Goal: Task Accomplishment & Management: Complete application form

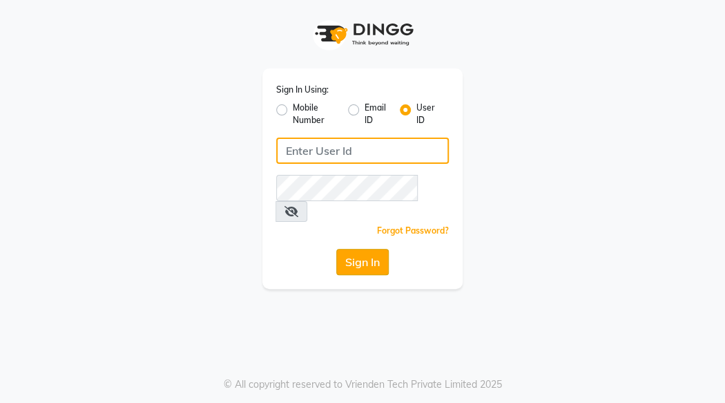
type input "desiresalon"
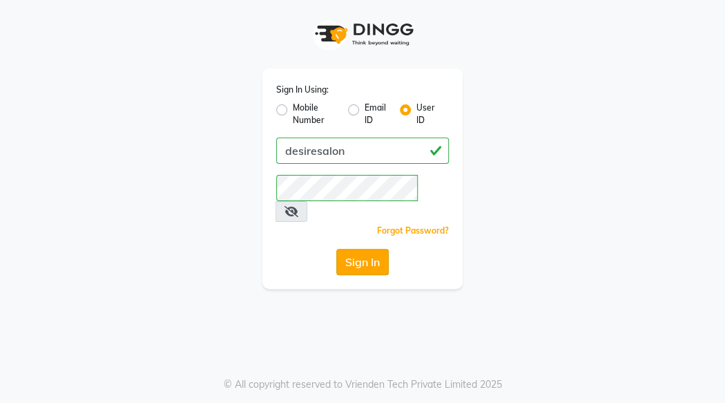
click at [362, 249] on button "Sign In" at bounding box center [362, 262] width 52 height 26
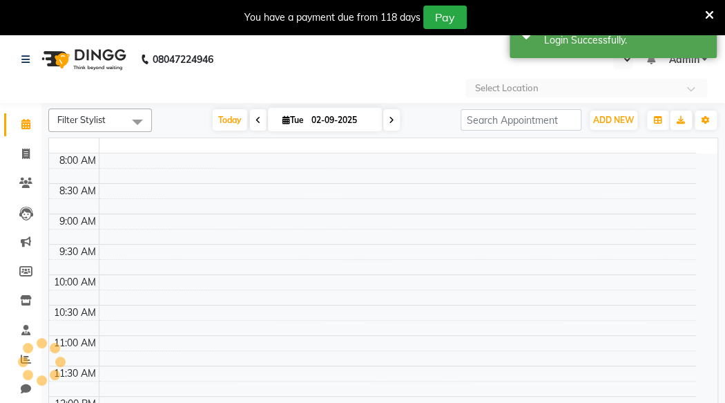
select select "en"
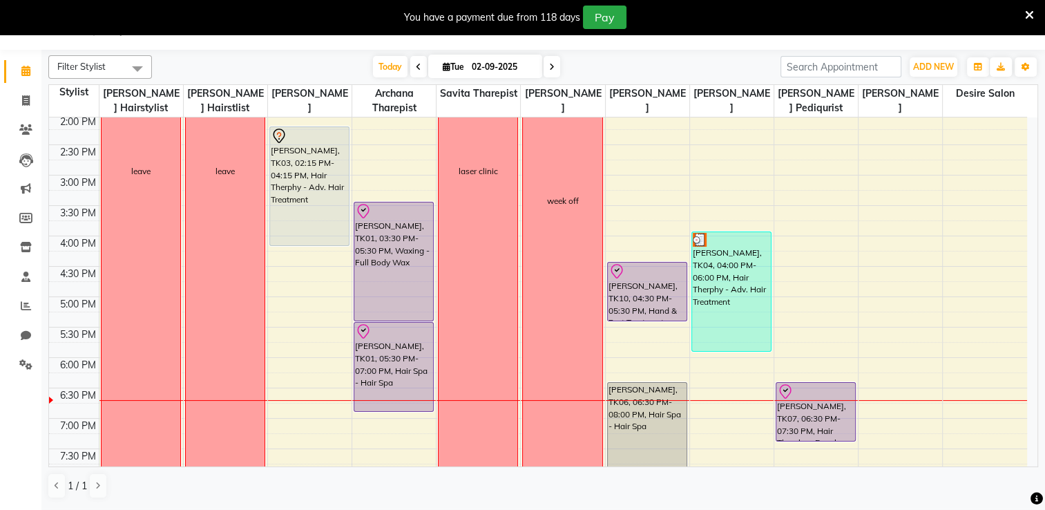
scroll to position [492, 0]
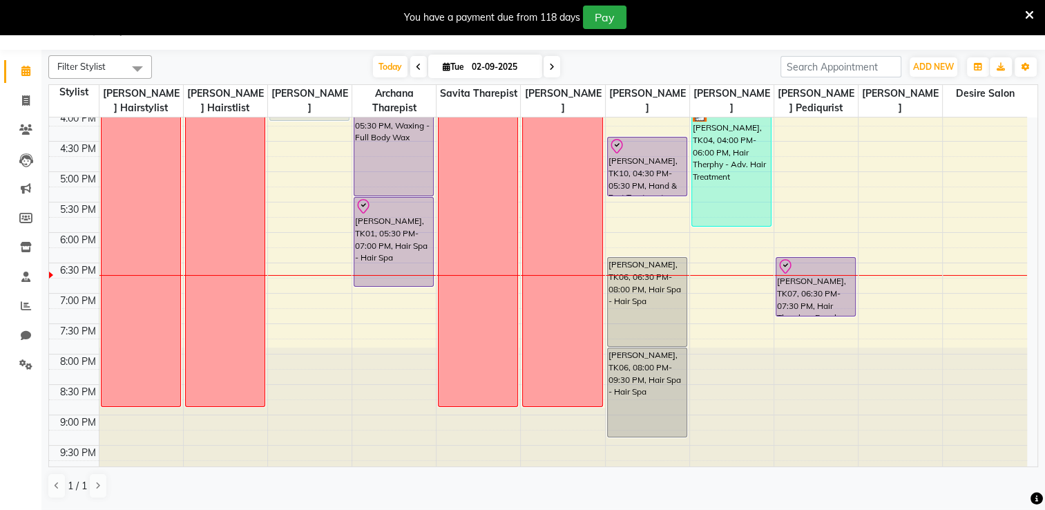
click at [725, 16] on icon at bounding box center [1029, 15] width 9 height 12
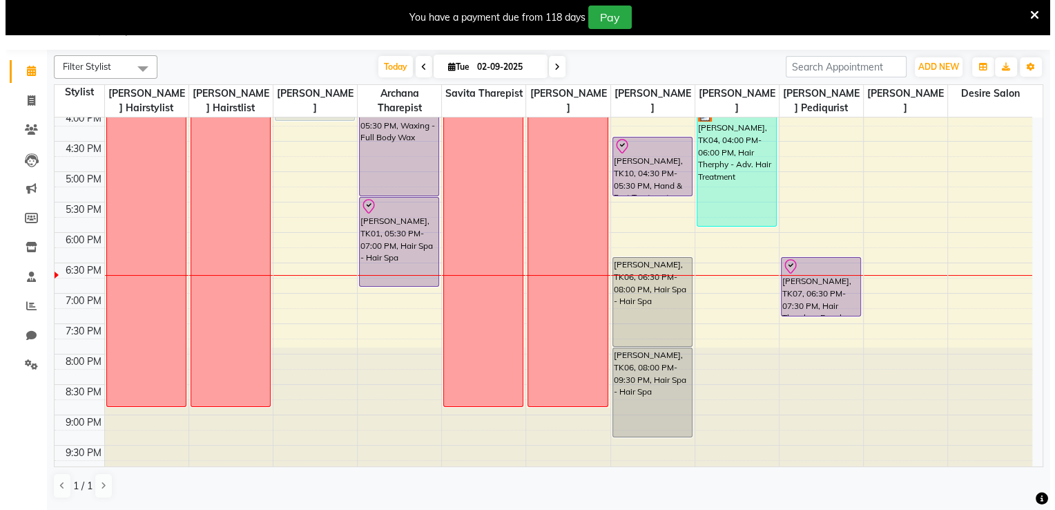
scroll to position [0, 0]
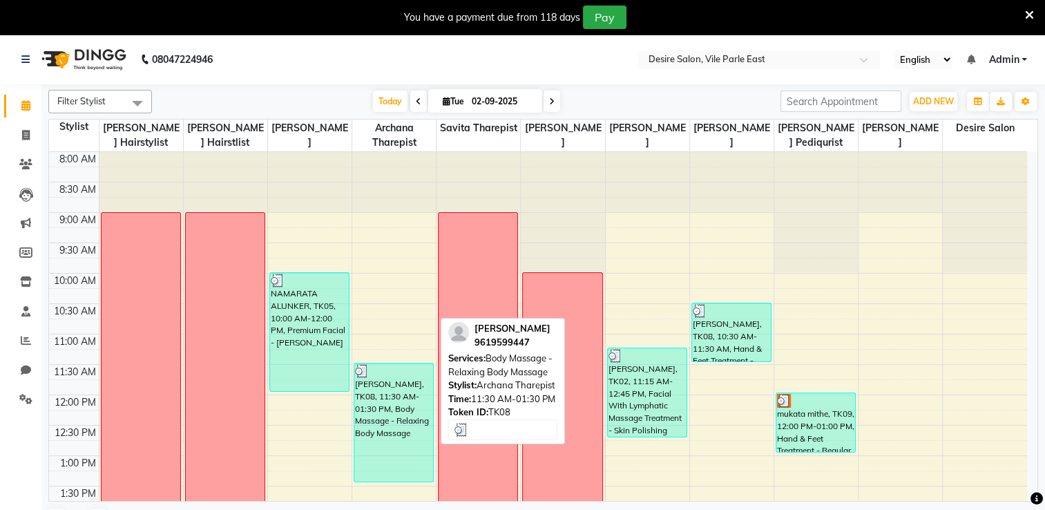
click at [400, 402] on div "[PERSON_NAME], TK08, 11:30 AM-01:30 PM, Body Massage - Relaxing Body Massage" at bounding box center [393, 422] width 79 height 118
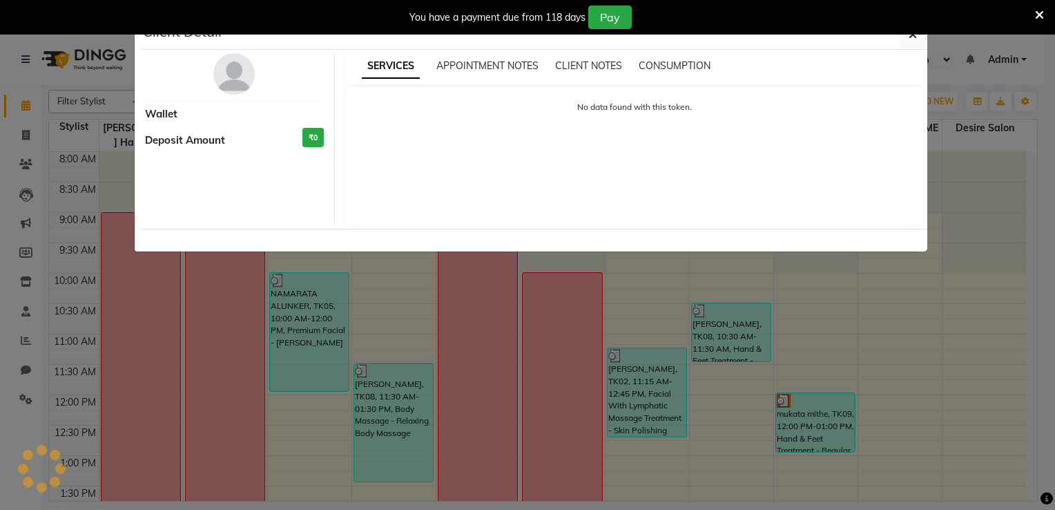
select select "3"
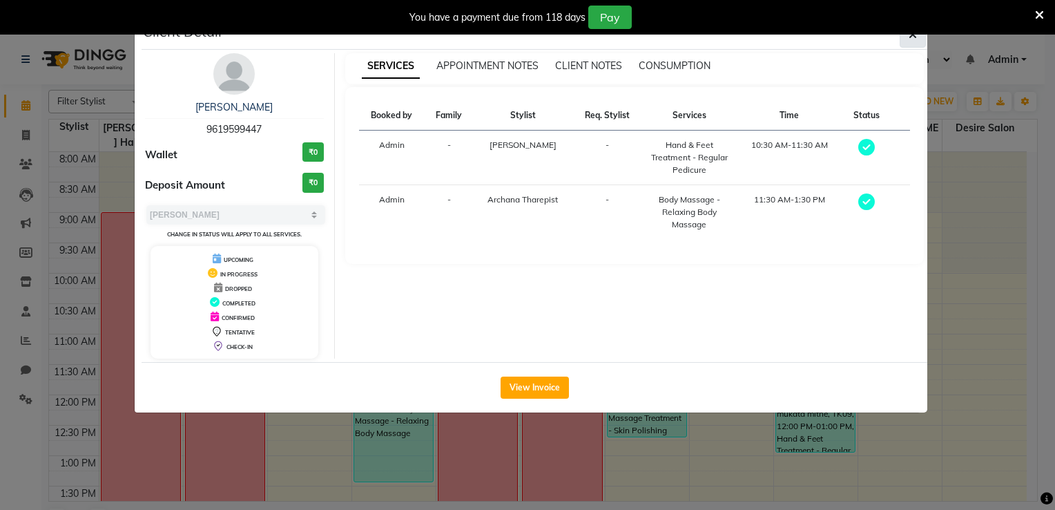
click at [725, 38] on icon "button" at bounding box center [913, 34] width 8 height 11
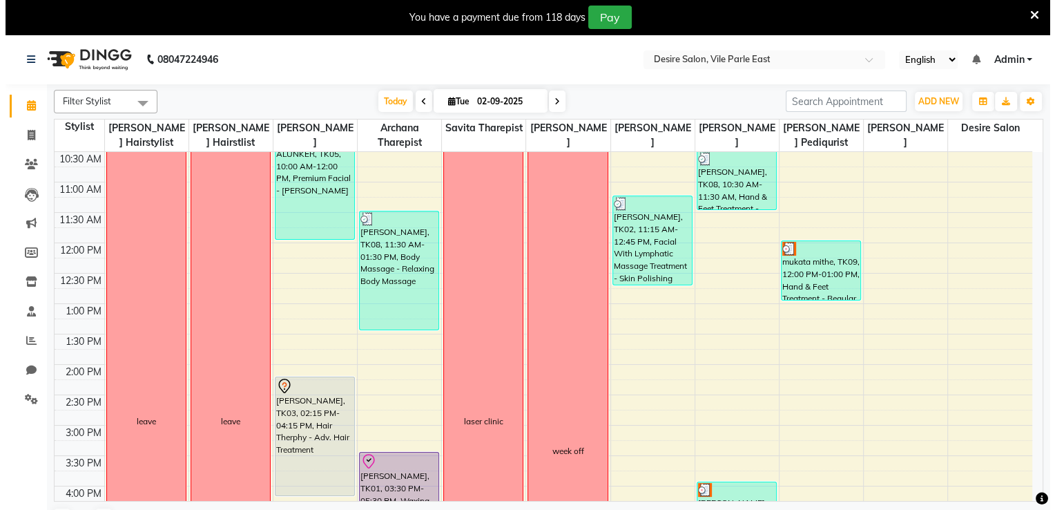
scroll to position [219, 0]
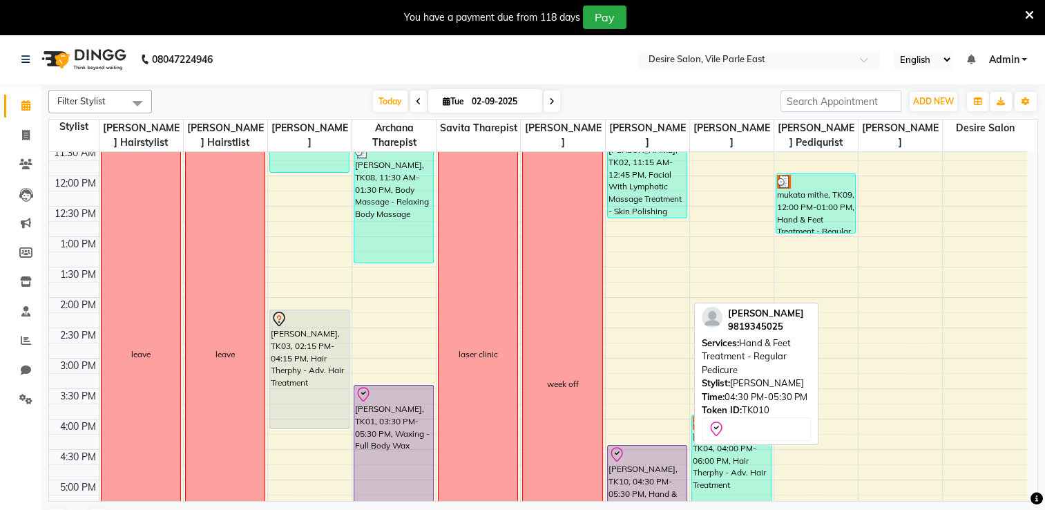
click at [677, 402] on div "[PERSON_NAME], TK10, 04:30 PM-05:30 PM, Hand & Feet Treatment - Regular Pedicure" at bounding box center [647, 475] width 79 height 58
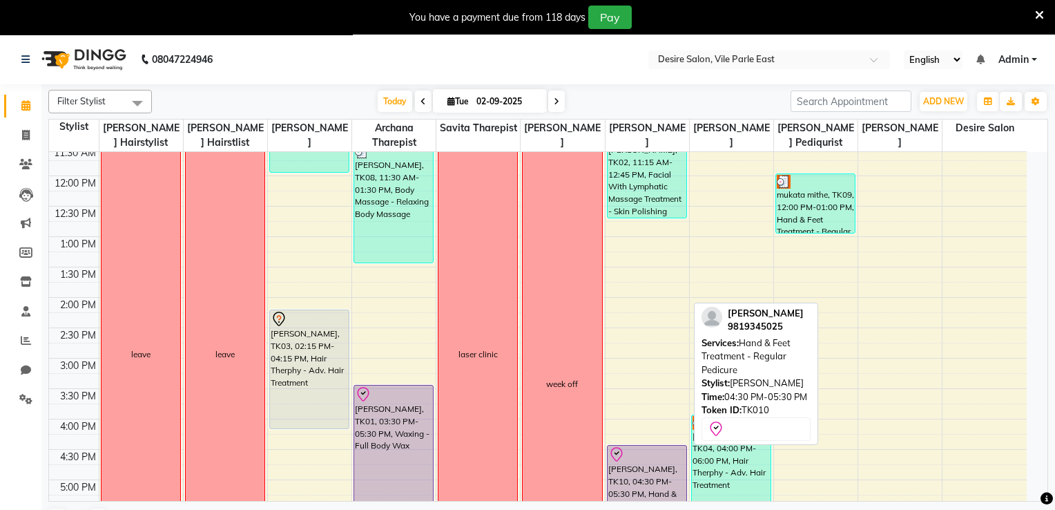
select select "8"
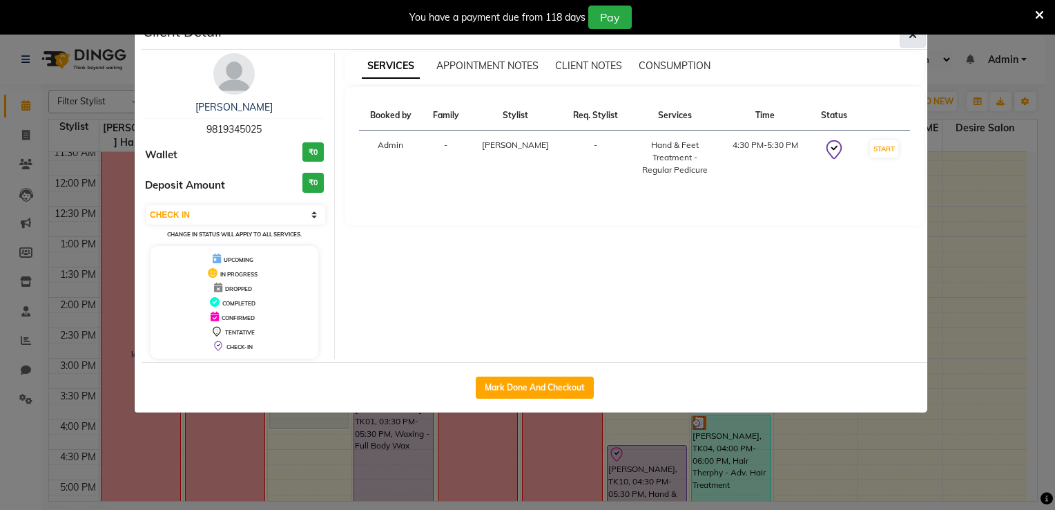
click at [725, 37] on button "button" at bounding box center [913, 34] width 26 height 26
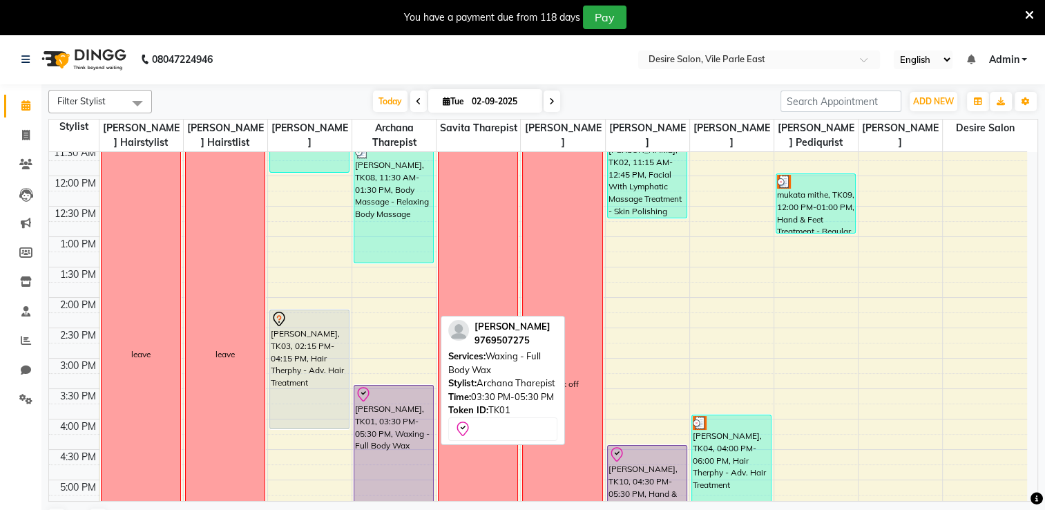
click at [379, 402] on div "[PERSON_NAME], TK01, 03:30 PM-05:30 PM, Waxing - Full Body Wax" at bounding box center [393, 444] width 79 height 118
select select "8"
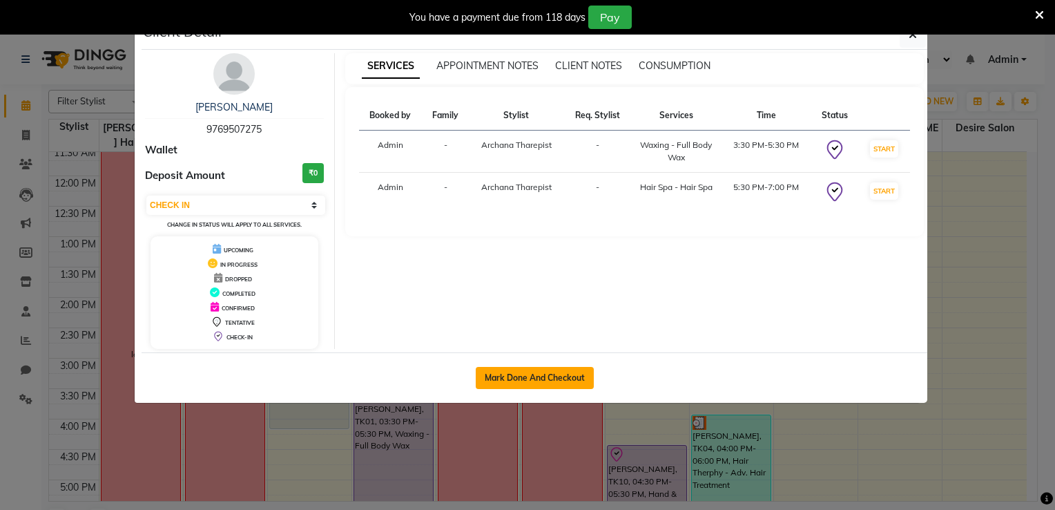
click at [529, 380] on button "Mark Done And Checkout" at bounding box center [535, 378] width 118 height 22
select select "service"
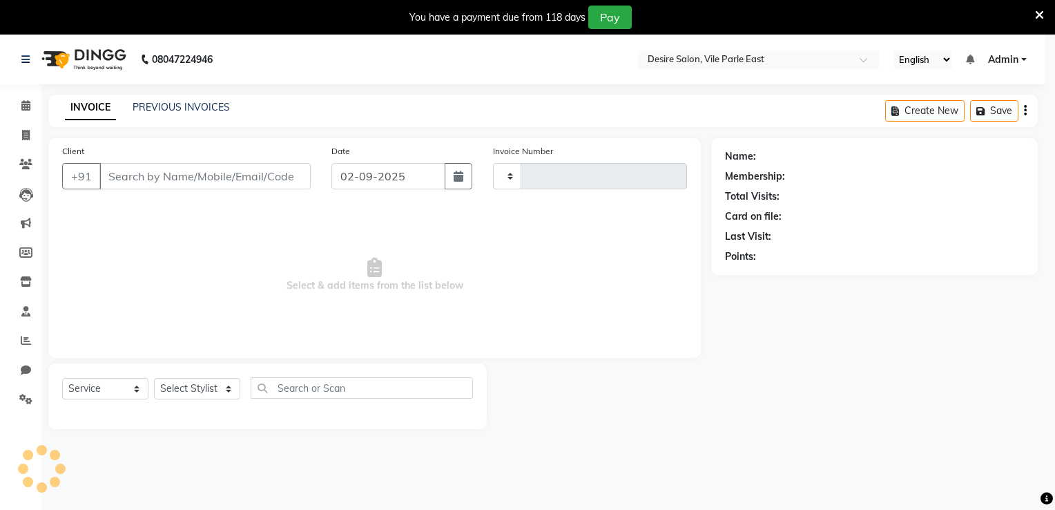
type input "0677"
select select "3"
select select "8076"
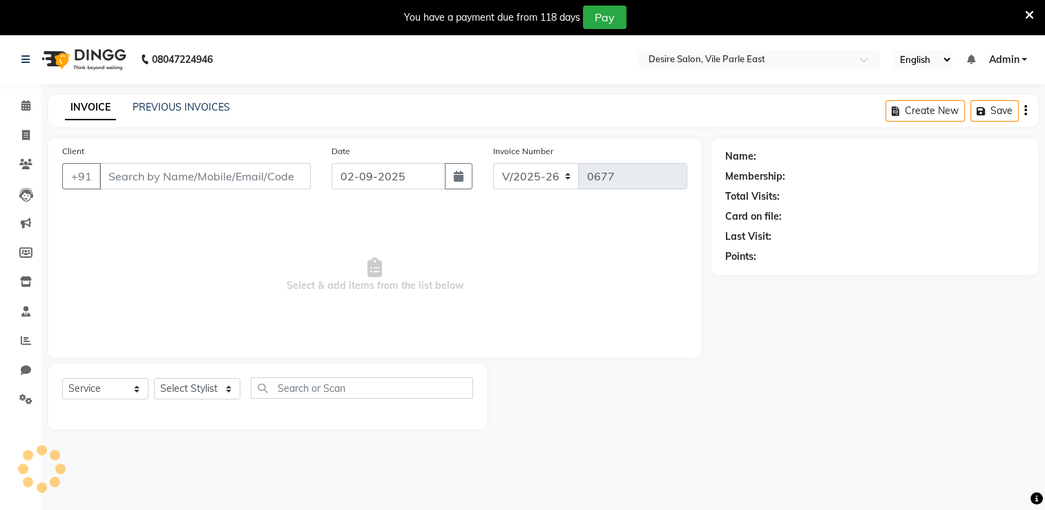
type input "9769507275"
select select "74552"
select select "1: Object"
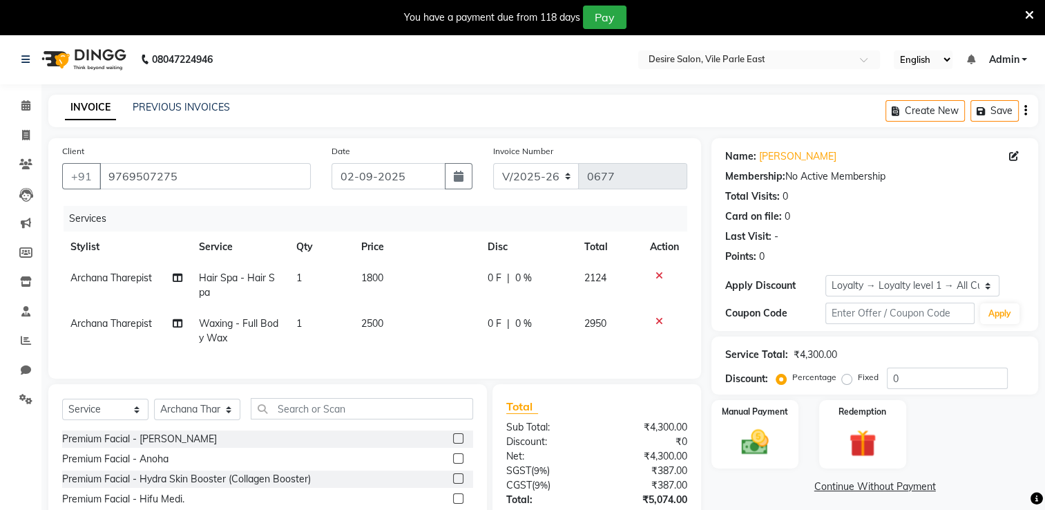
click at [725, 12] on icon at bounding box center [1029, 15] width 9 height 12
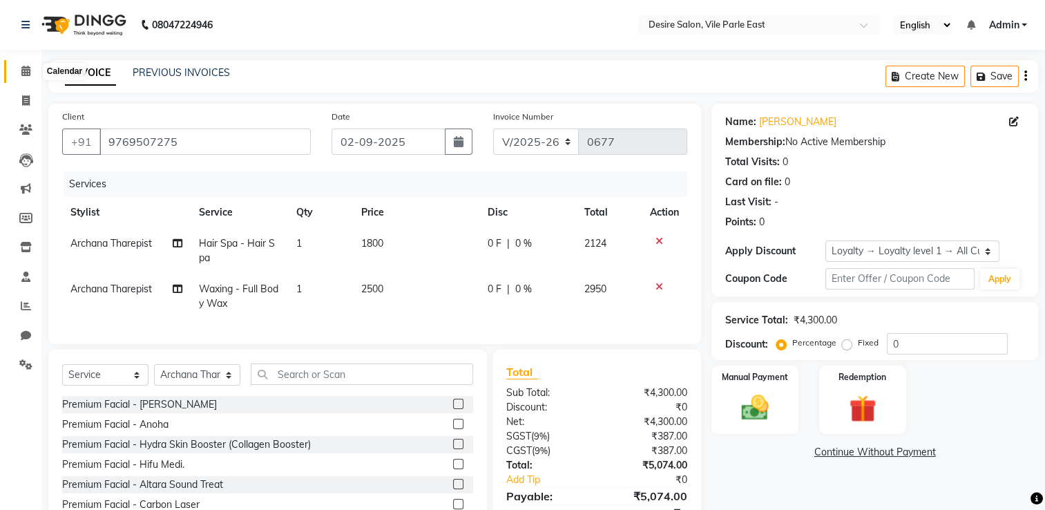
click at [30, 73] on span at bounding box center [26, 72] width 24 height 16
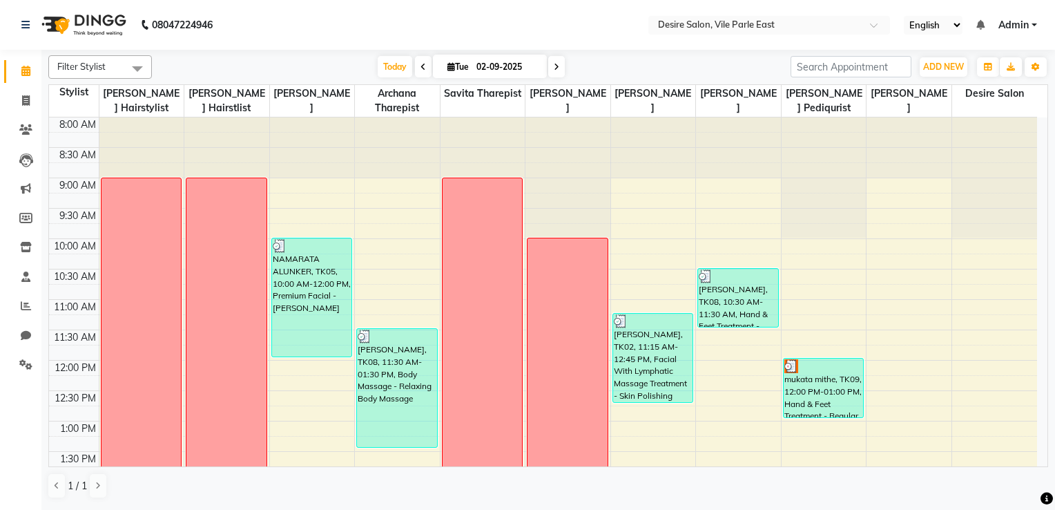
click at [478, 70] on input "02-09-2025" at bounding box center [506, 67] width 69 height 21
select select "9"
select select "2025"
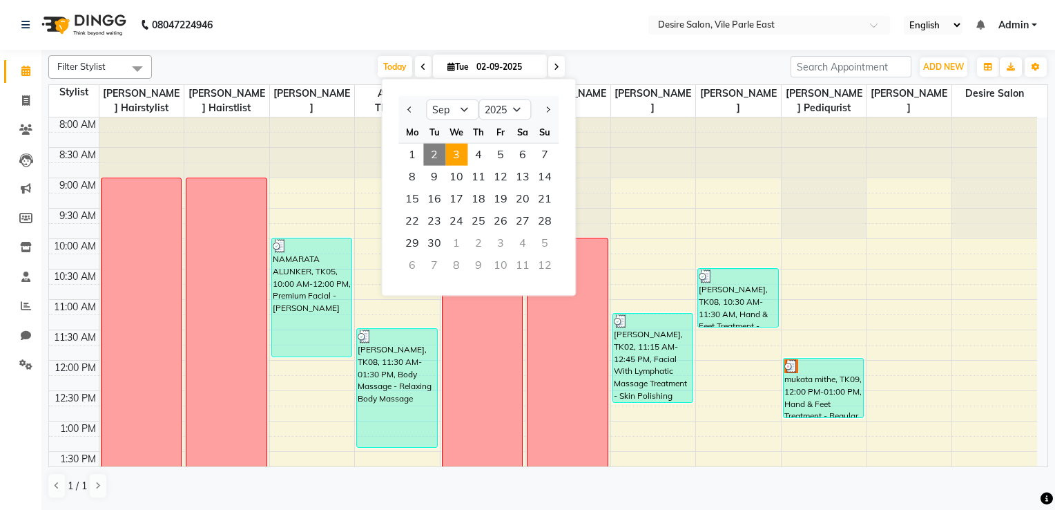
click at [454, 151] on span "3" at bounding box center [457, 155] width 22 height 22
type input "[DATE]"
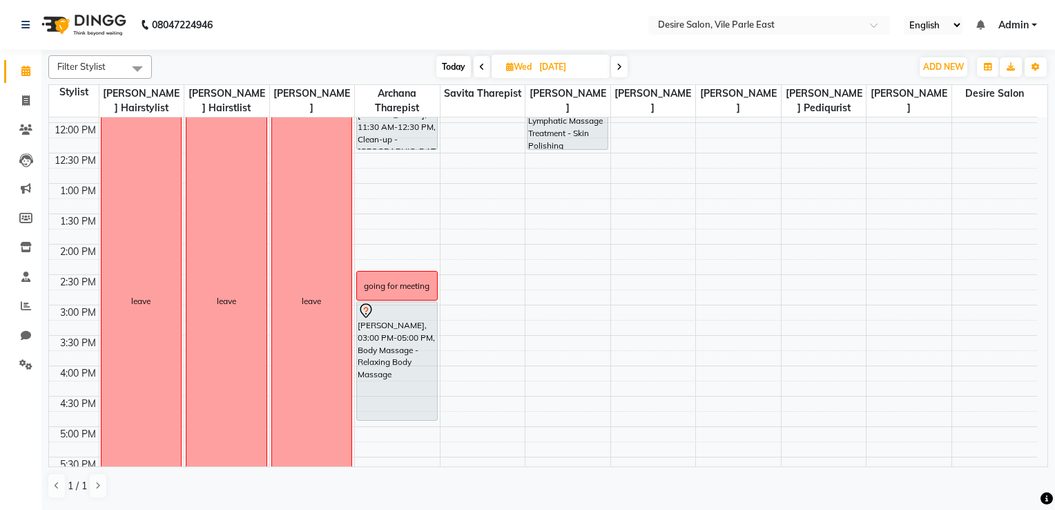
scroll to position [227, 0]
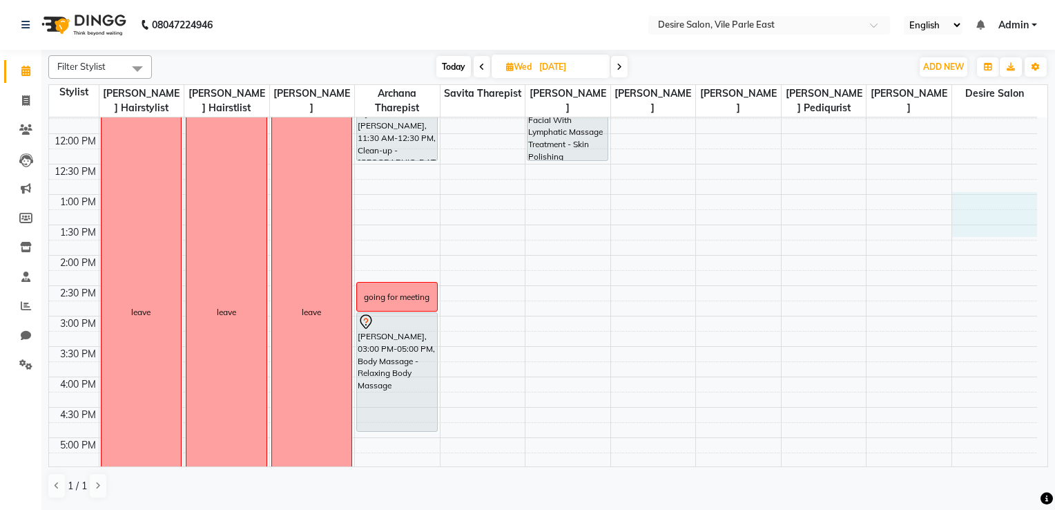
drag, startPoint x: 1036, startPoint y: 227, endPoint x: 1033, endPoint y: 203, distance: 23.6
click at [725, 203] on div "8:00 AM 8:30 AM 9:00 AM 9:30 AM 10:00 AM 10:30 AM 11:00 AM 11:30 AM 12:00 PM 12…" at bounding box center [543, 316] width 988 height 850
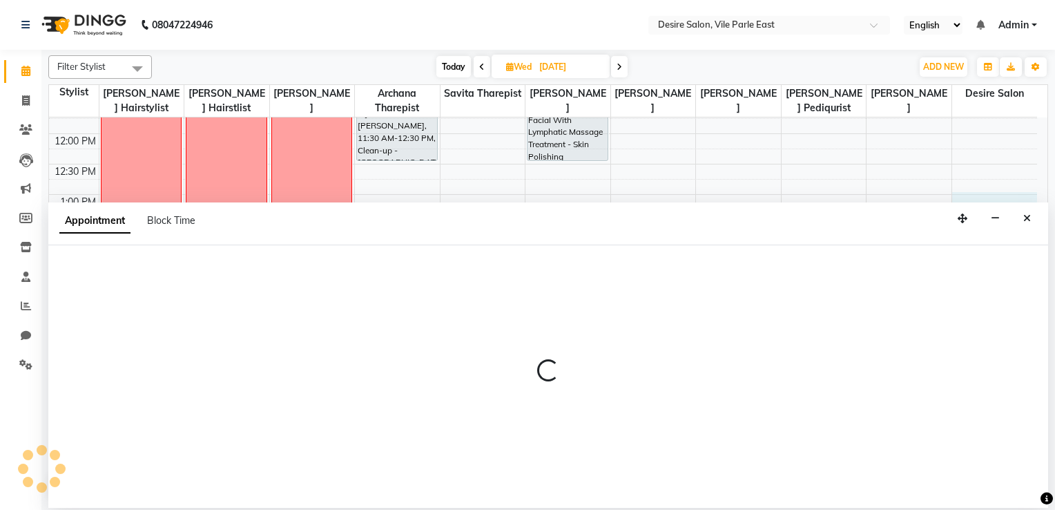
select select "86566"
select select "780"
select select "tentative"
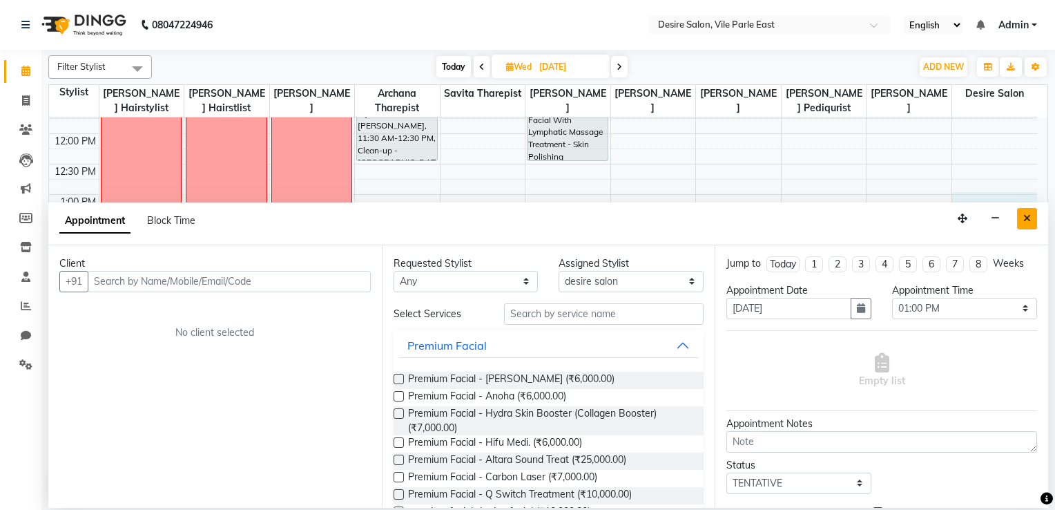
click at [725, 216] on icon "Close" at bounding box center [1028, 218] width 8 height 10
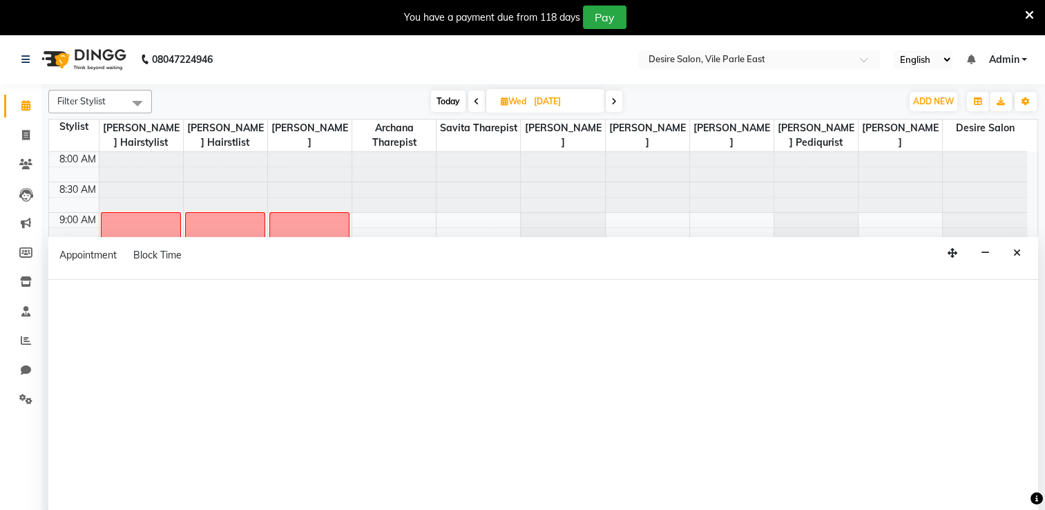
select select "75805"
select select "tentative"
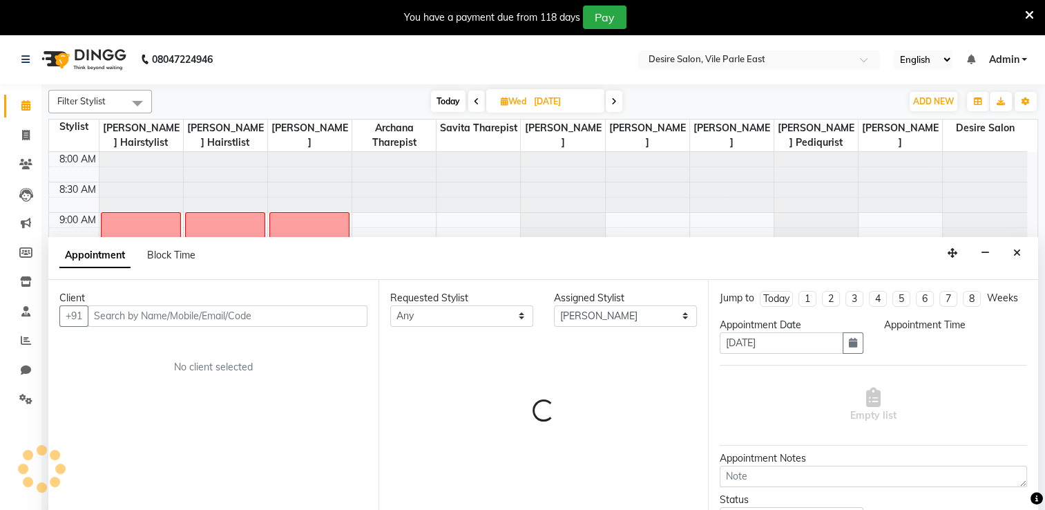
scroll to position [35, 0]
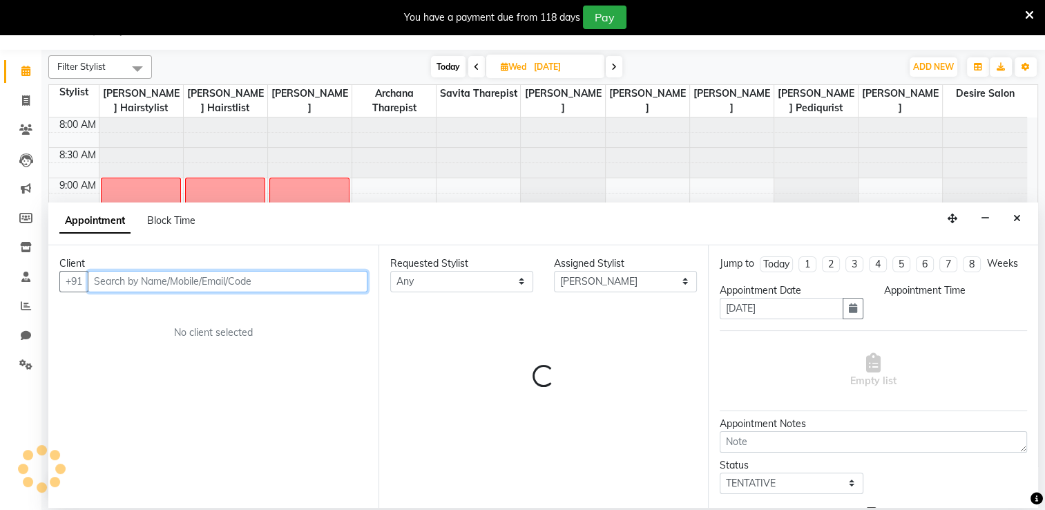
select select "705"
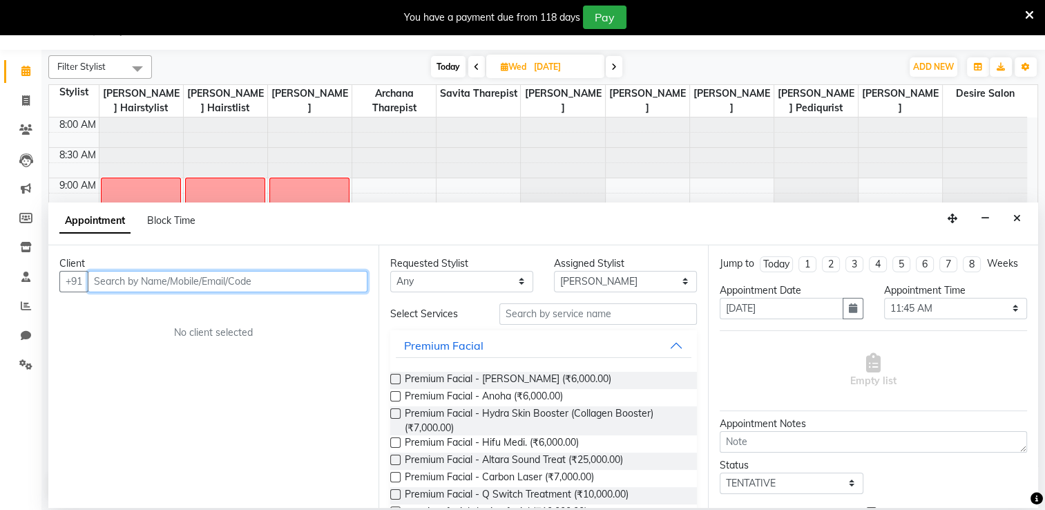
type input "n"
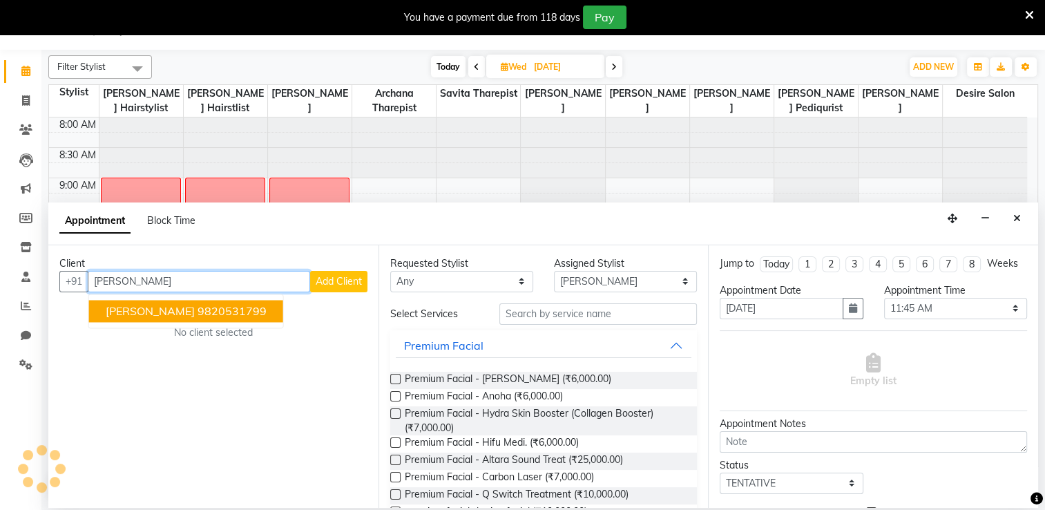
click at [247, 308] on ngb-highlight "9820531799" at bounding box center [232, 311] width 69 height 14
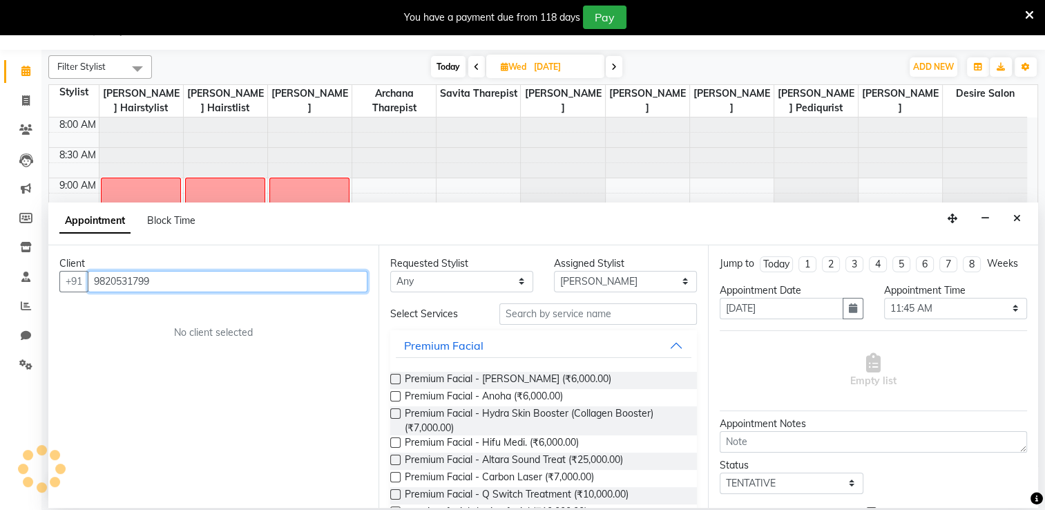
type input "9820531799"
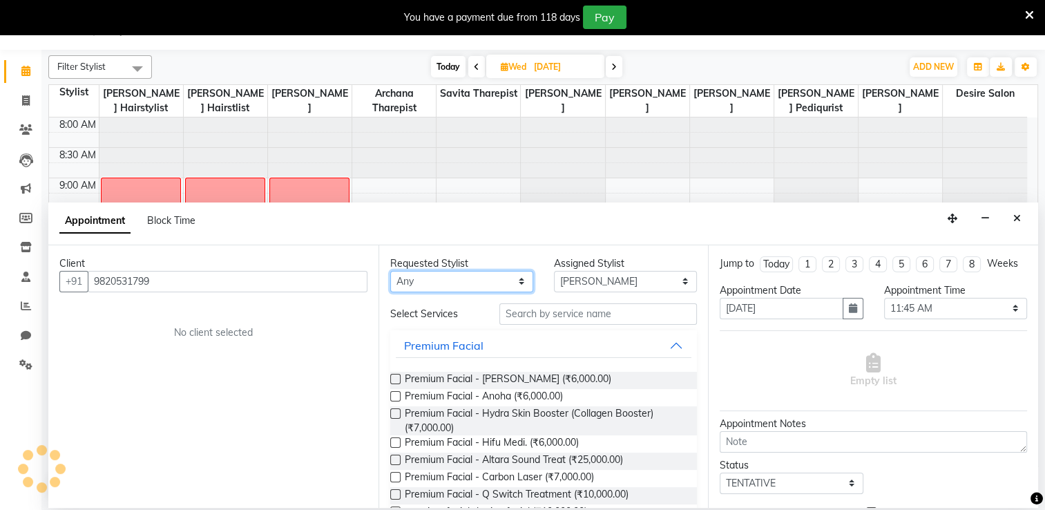
click at [518, 279] on select "Any [PERSON_NAME] [PERSON_NAME] Pediqurist [PERSON_NAME] desire salon [PERSON_N…" at bounding box center [461, 281] width 143 height 21
select select "75805"
click at [390, 271] on select "Any [PERSON_NAME] [PERSON_NAME] Pediqurist [PERSON_NAME] desire salon [PERSON_N…" at bounding box center [461, 281] width 143 height 21
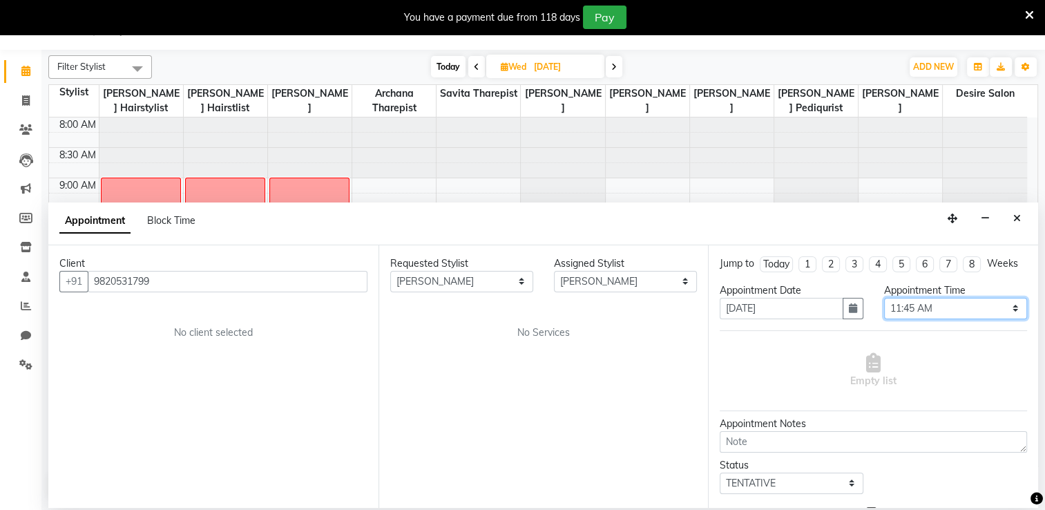
click at [714, 319] on select "Select 09:00 AM 09:15 AM 09:30 AM 09:45 AM 10:00 AM 10:15 AM 10:30 AM 10:45 AM …" at bounding box center [955, 308] width 143 height 21
select select "720"
click at [714, 309] on select "Select 09:00 AM 09:15 AM 09:30 AM 09:45 AM 10:00 AM 10:15 AM 10:30 AM 10:45 AM …" at bounding box center [955, 308] width 143 height 21
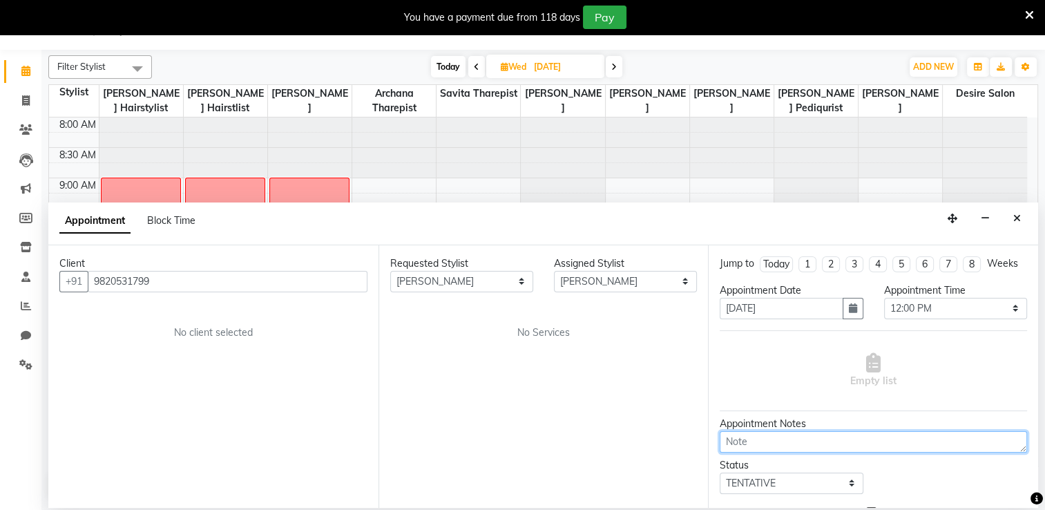
click at [714, 403] on textarea at bounding box center [873, 441] width 307 height 21
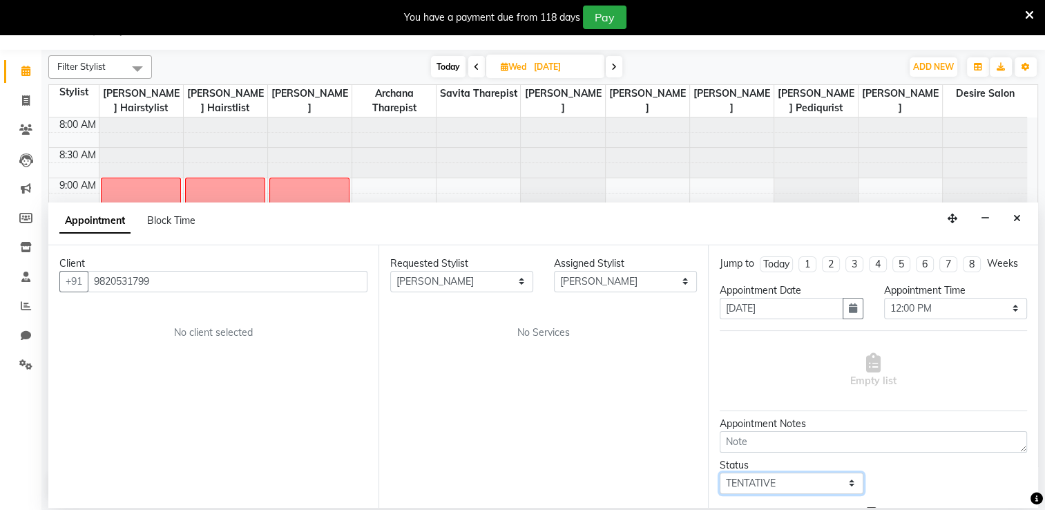
click at [714, 403] on select "Select TENTATIVE CONFIRM UPCOMING" at bounding box center [791, 482] width 143 height 21
click at [714, 403] on div "Status Select TENTATIVE CONFIRM UPCOMING" at bounding box center [873, 476] width 328 height 36
click at [573, 327] on div "No Services" at bounding box center [543, 332] width 307 height 15
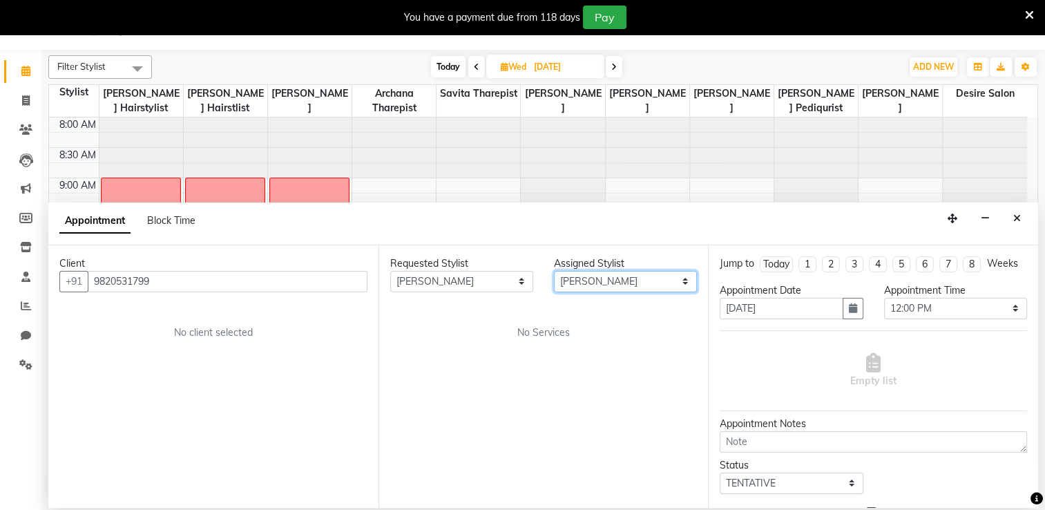
click at [682, 280] on select "Select Archana Tharepist [PERSON_NAME] Pediqurist [PERSON_NAME] desire salon [P…" at bounding box center [625, 281] width 143 height 21
click at [618, 378] on div "Requested Stylist Any Archana Tharepist [PERSON_NAME] Pediqurist [PERSON_NAME] …" at bounding box center [544, 376] width 330 height 263
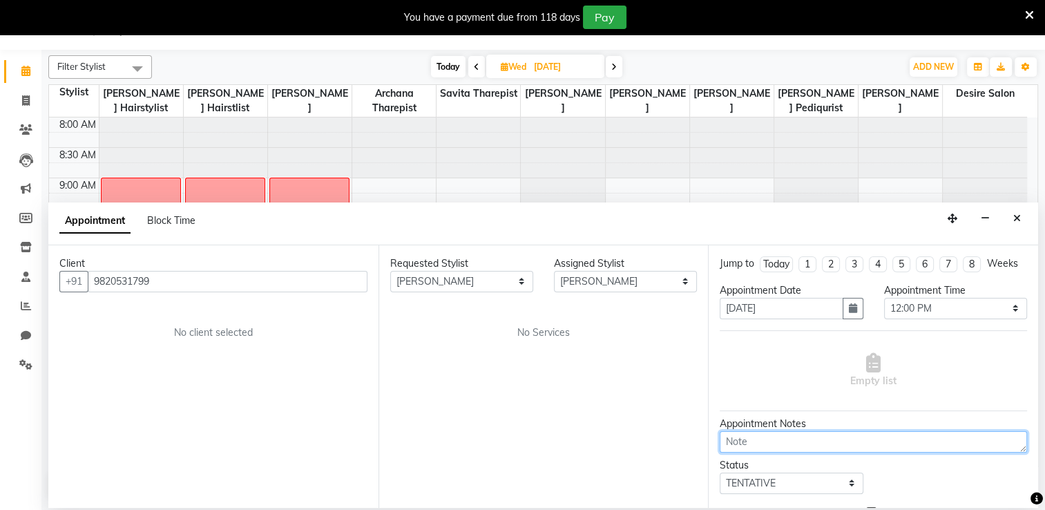
click at [714, 403] on textarea at bounding box center [873, 441] width 307 height 21
click at [714, 403] on textarea "EYE PILL" at bounding box center [873, 441] width 307 height 21
type textarea "E"
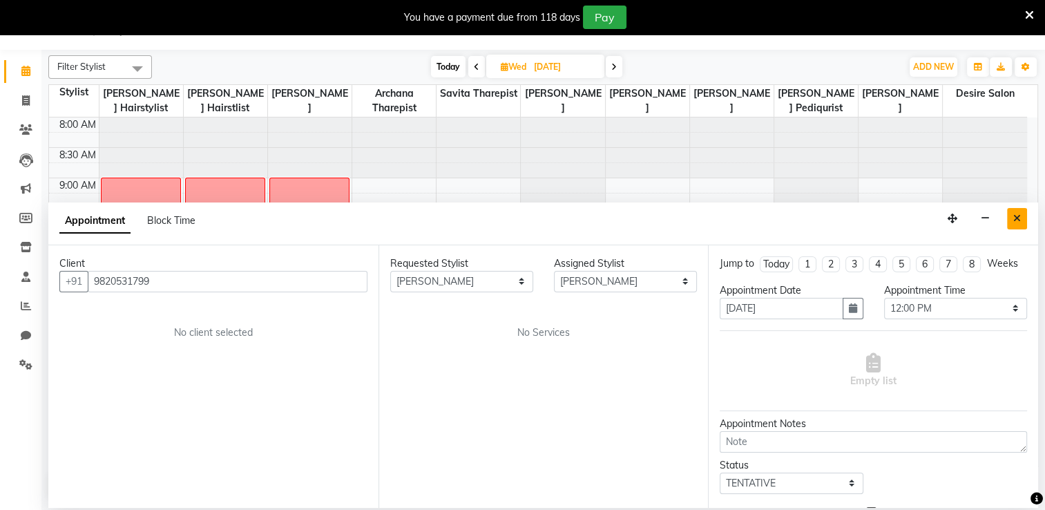
click at [714, 217] on icon "Close" at bounding box center [1017, 218] width 8 height 10
